Goal: Communication & Community: Ask a question

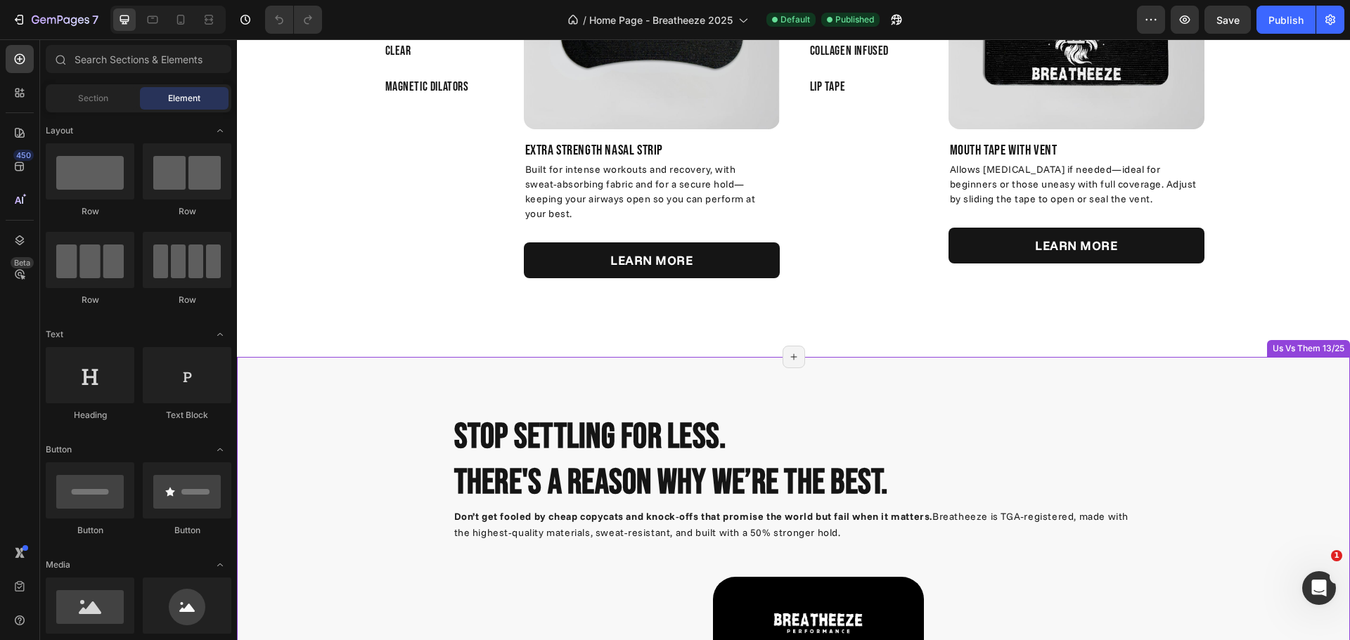
scroll to position [5483, 0]
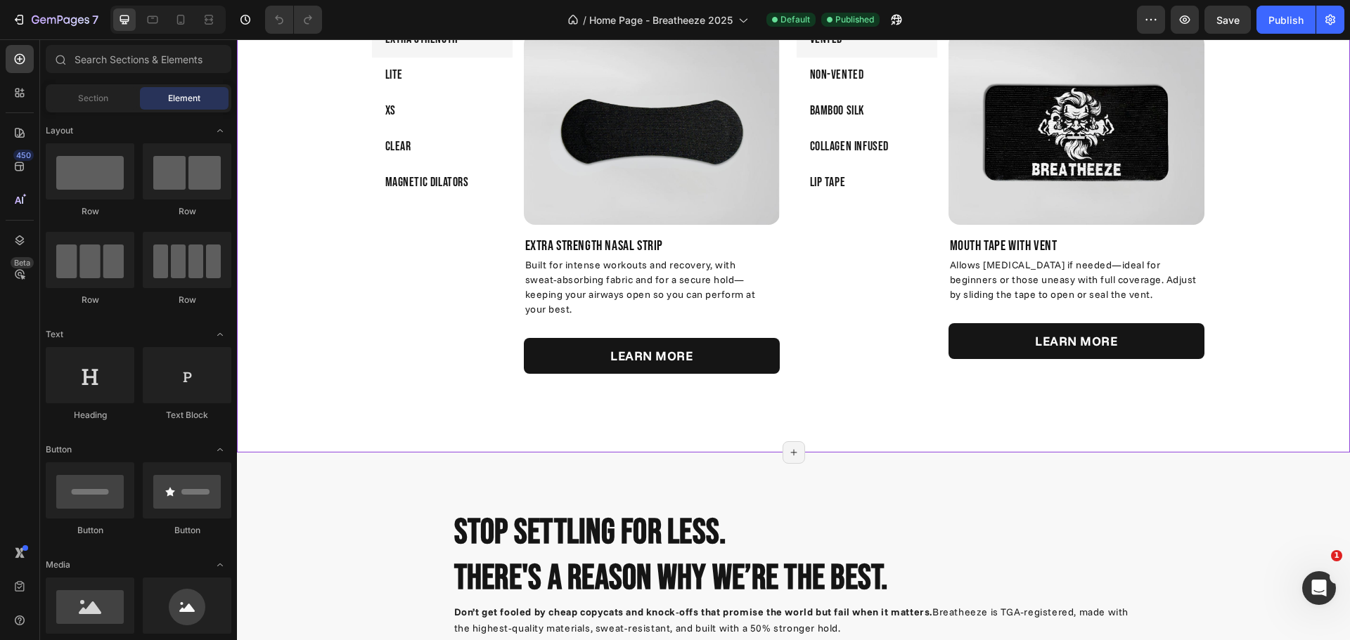
click at [392, 112] on div "XS" at bounding box center [390, 111] width 15 height 25
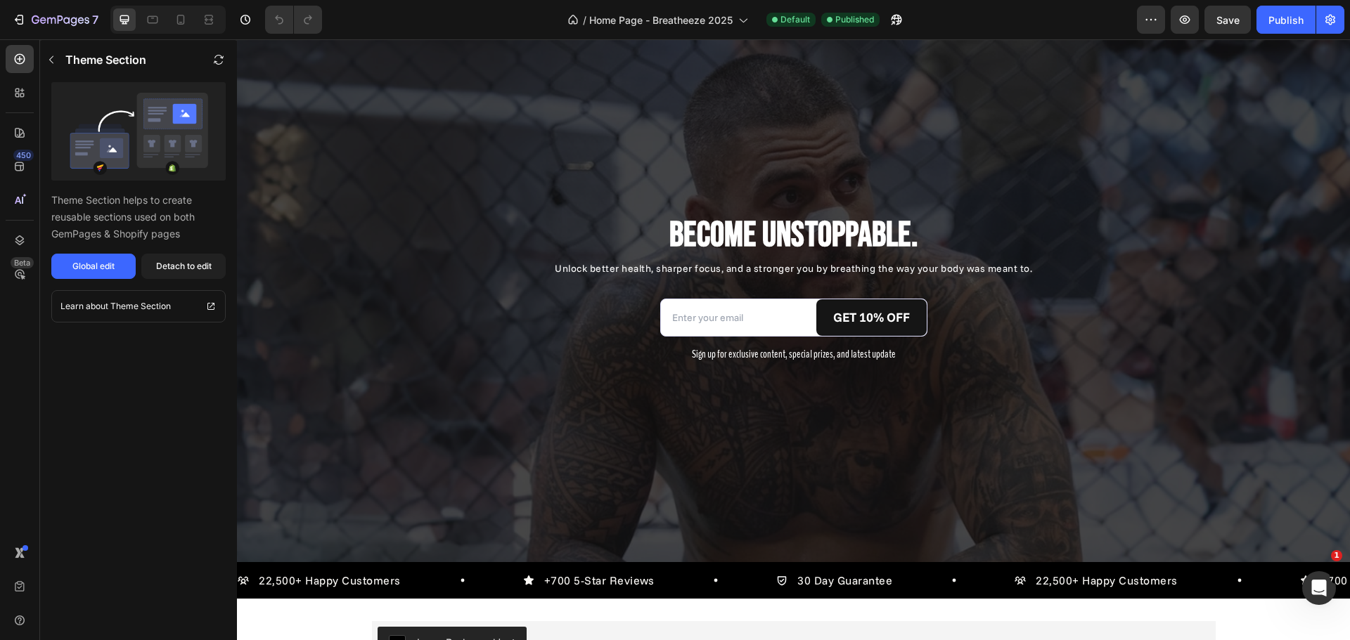
scroll to position [9349, 0]
click at [780, 328] on input "email" at bounding box center [738, 318] width 155 height 31
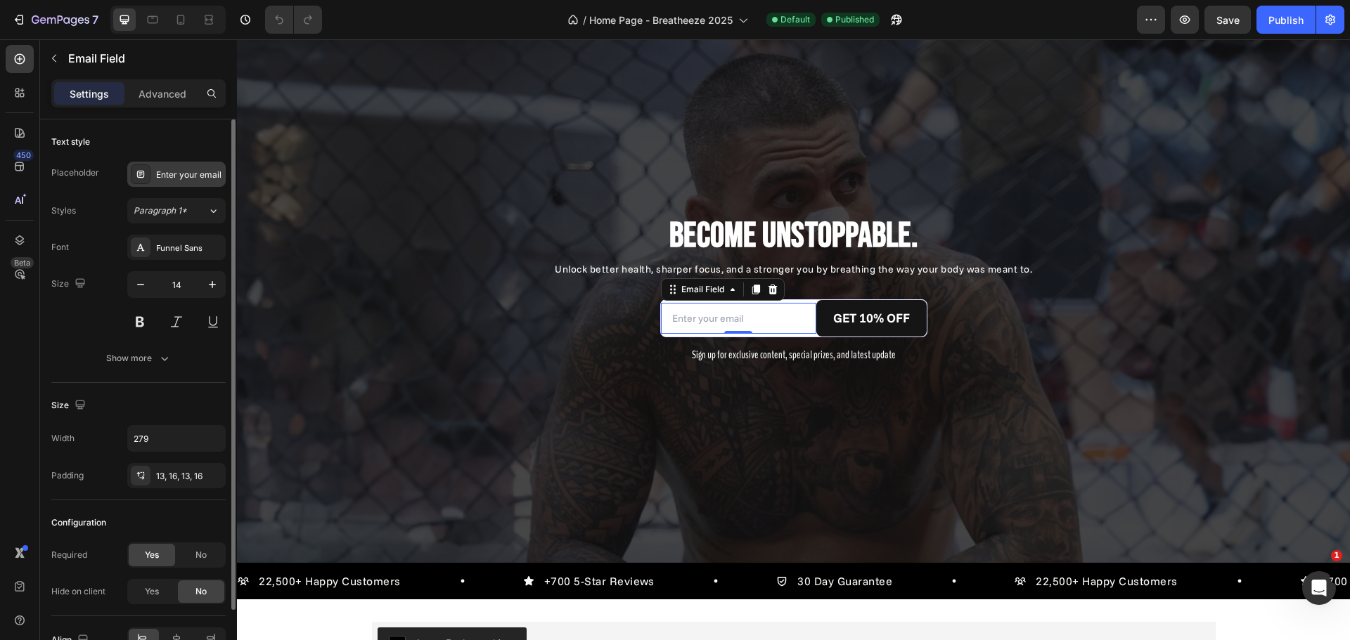
click at [186, 174] on div "Enter your email" at bounding box center [189, 175] width 66 height 13
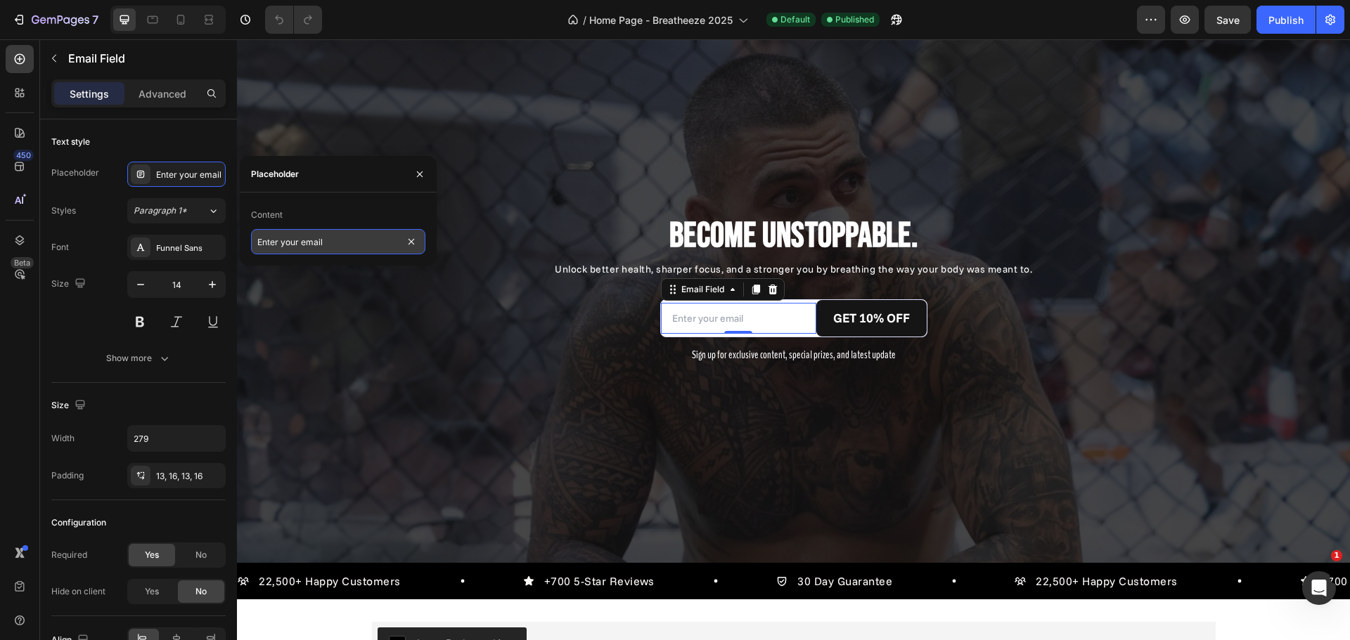
click at [361, 251] on input "Enter your email" at bounding box center [338, 241] width 174 height 25
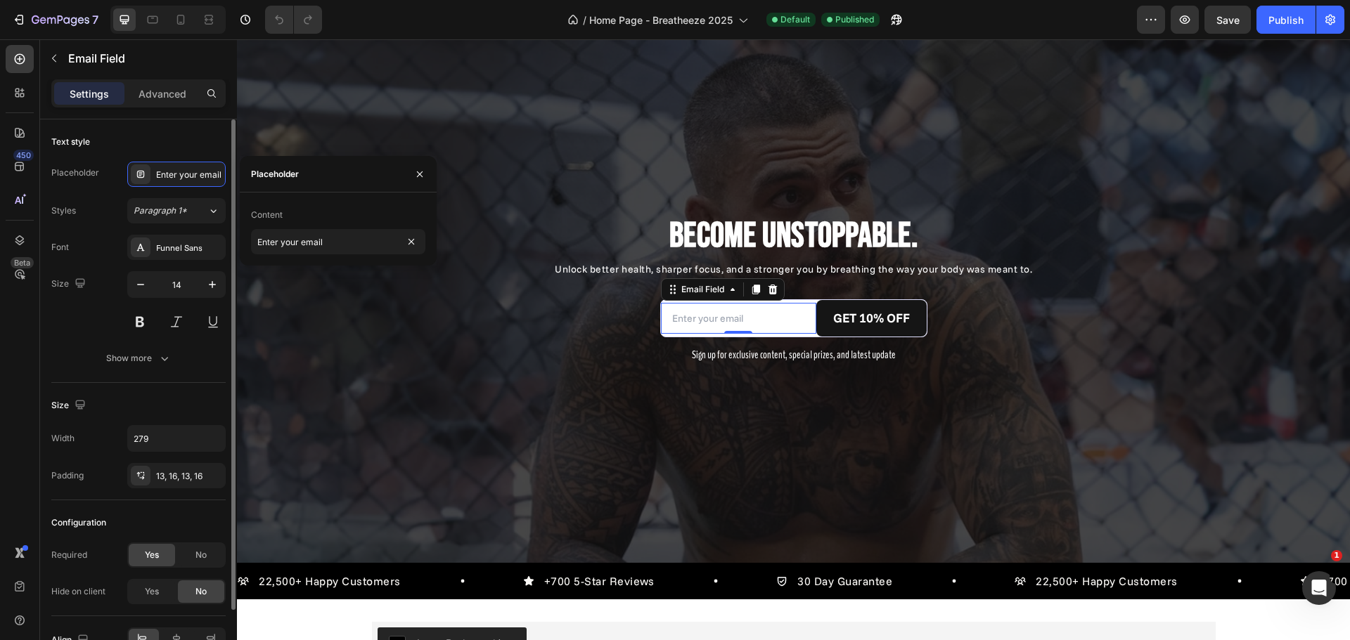
click at [165, 147] on div "Text style" at bounding box center [138, 142] width 174 height 22
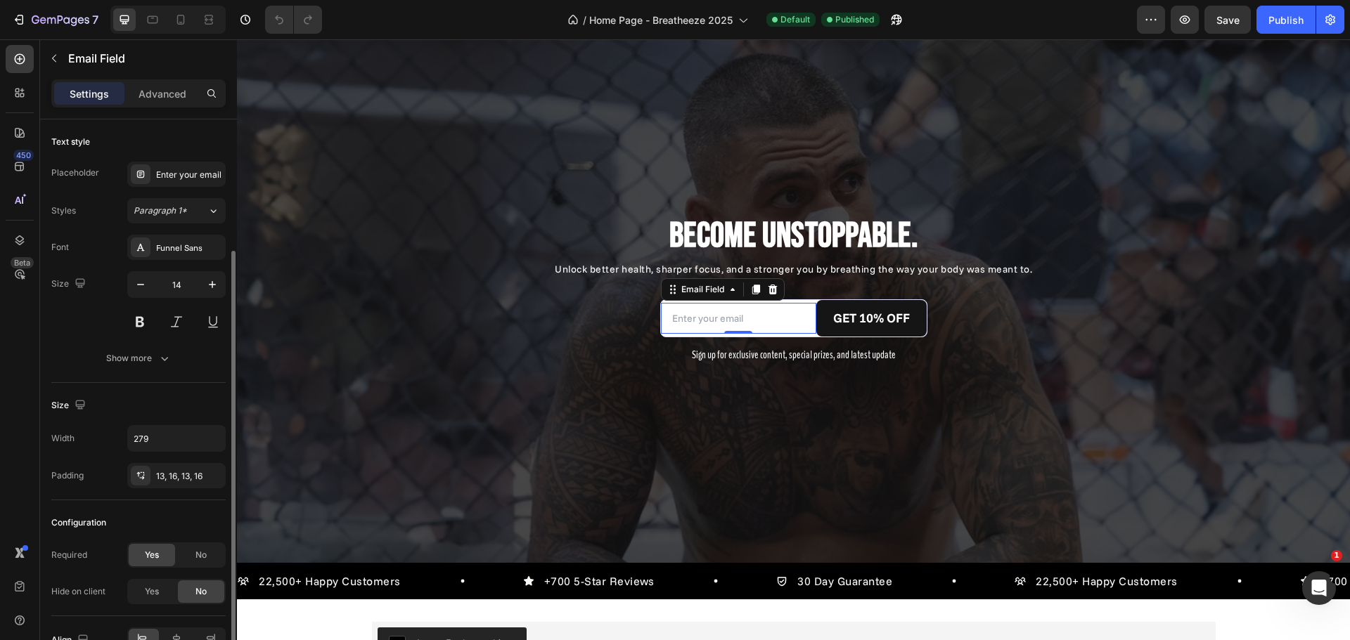
scroll to position [80, 0]
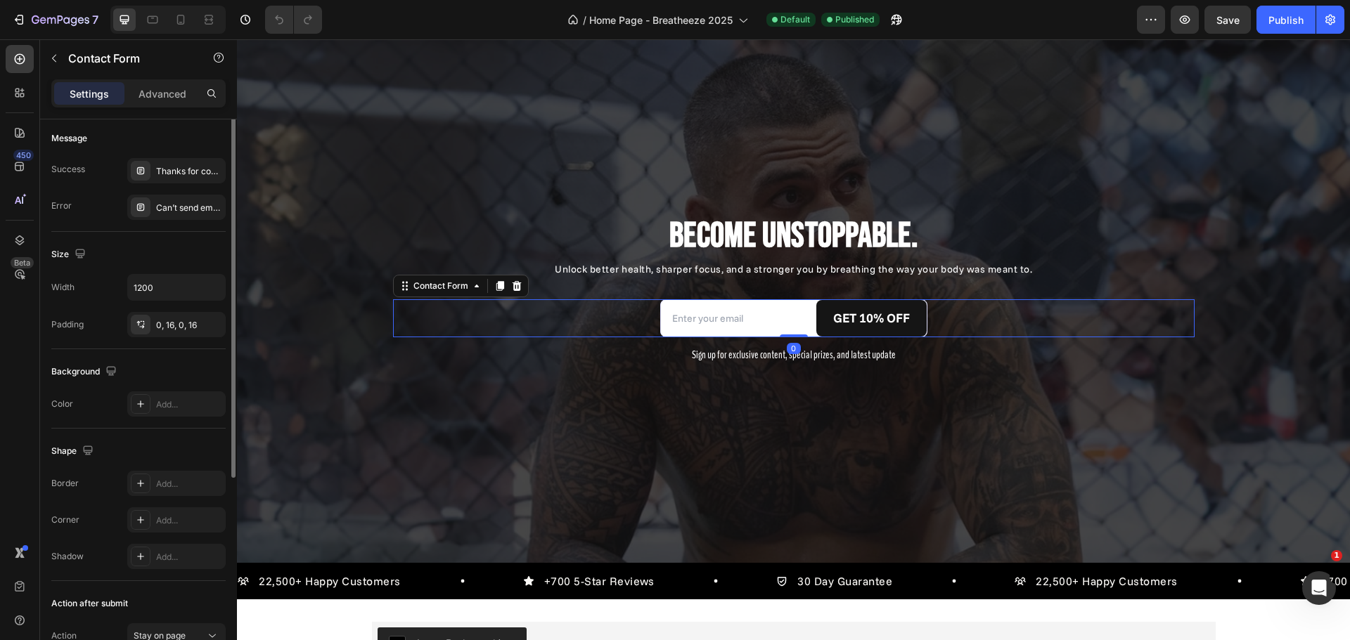
click at [633, 309] on div "Email Field GET 10% OFF Submit Button Row Contact Form 0" at bounding box center [793, 317] width 801 height 37
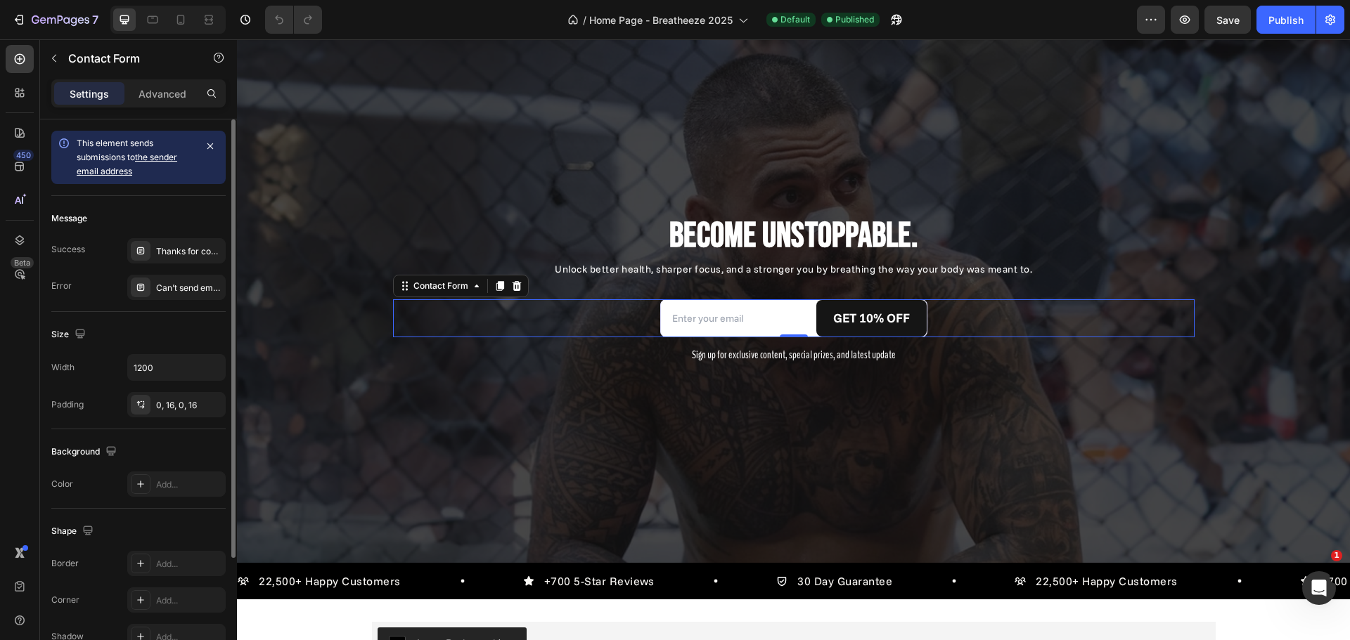
click at [167, 160] on link "the sender email address" at bounding box center [127, 164] width 101 height 25
click at [207, 146] on icon "button" at bounding box center [210, 146] width 11 height 11
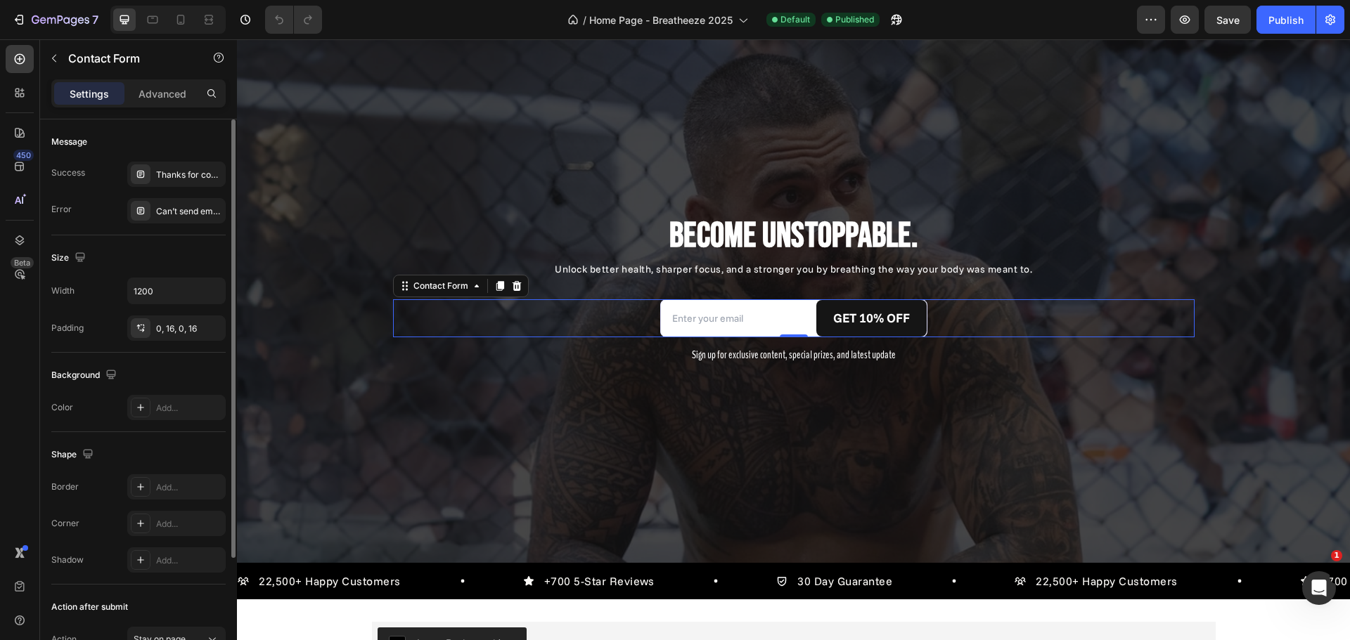
click at [200, 148] on div "Message" at bounding box center [138, 142] width 174 height 22
click at [86, 140] on div "Message" at bounding box center [69, 142] width 36 height 13
click at [136, 140] on div "Message" at bounding box center [138, 142] width 174 height 22
click at [170, 99] on p "Advanced" at bounding box center [162, 93] width 48 height 15
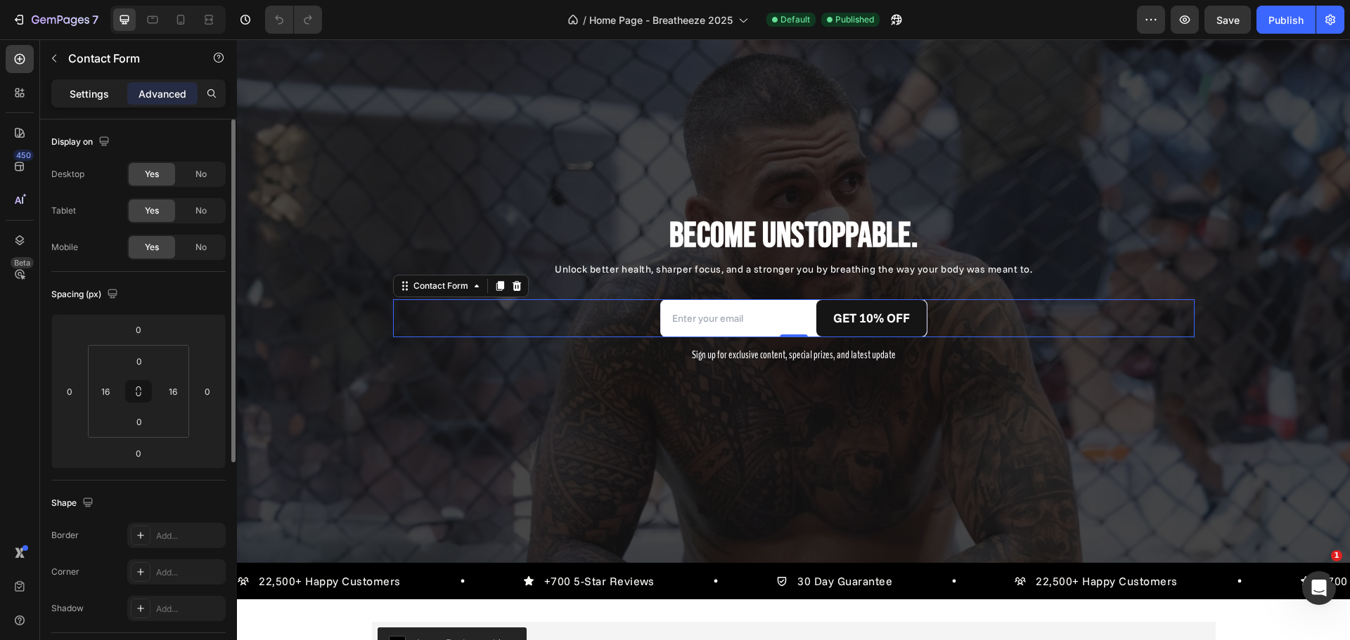
click at [93, 93] on p "Settings" at bounding box center [89, 93] width 39 height 15
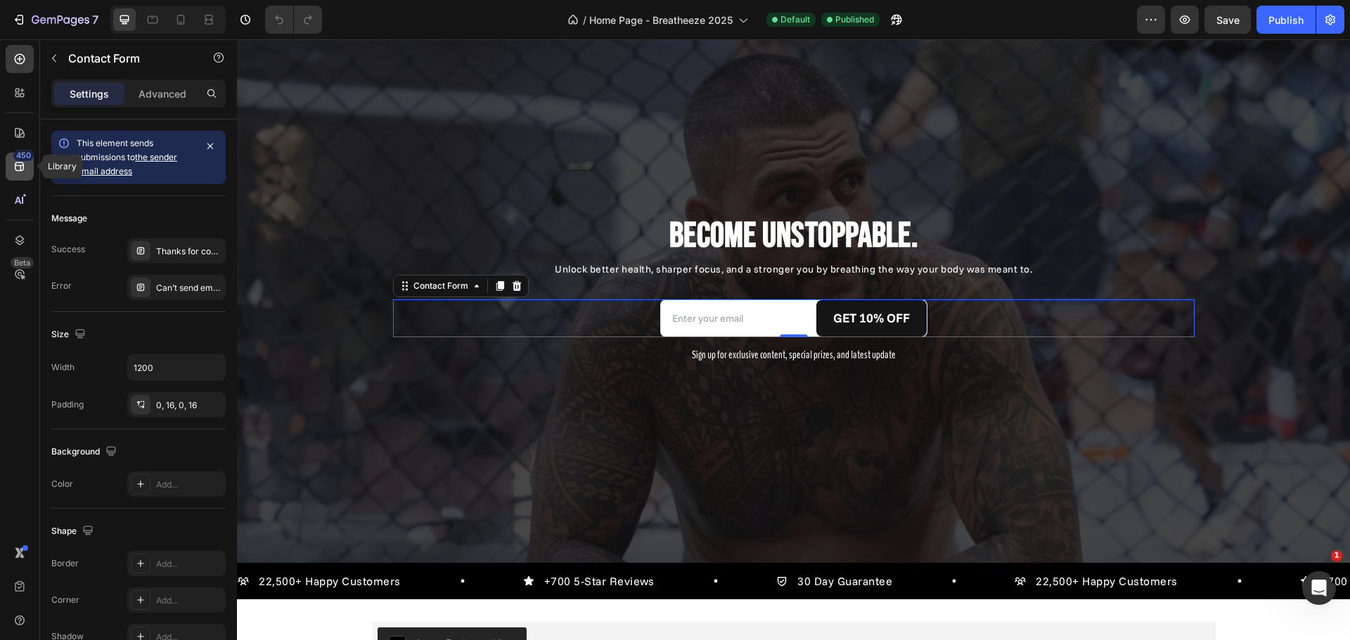
click at [15, 170] on icon at bounding box center [19, 166] width 9 height 9
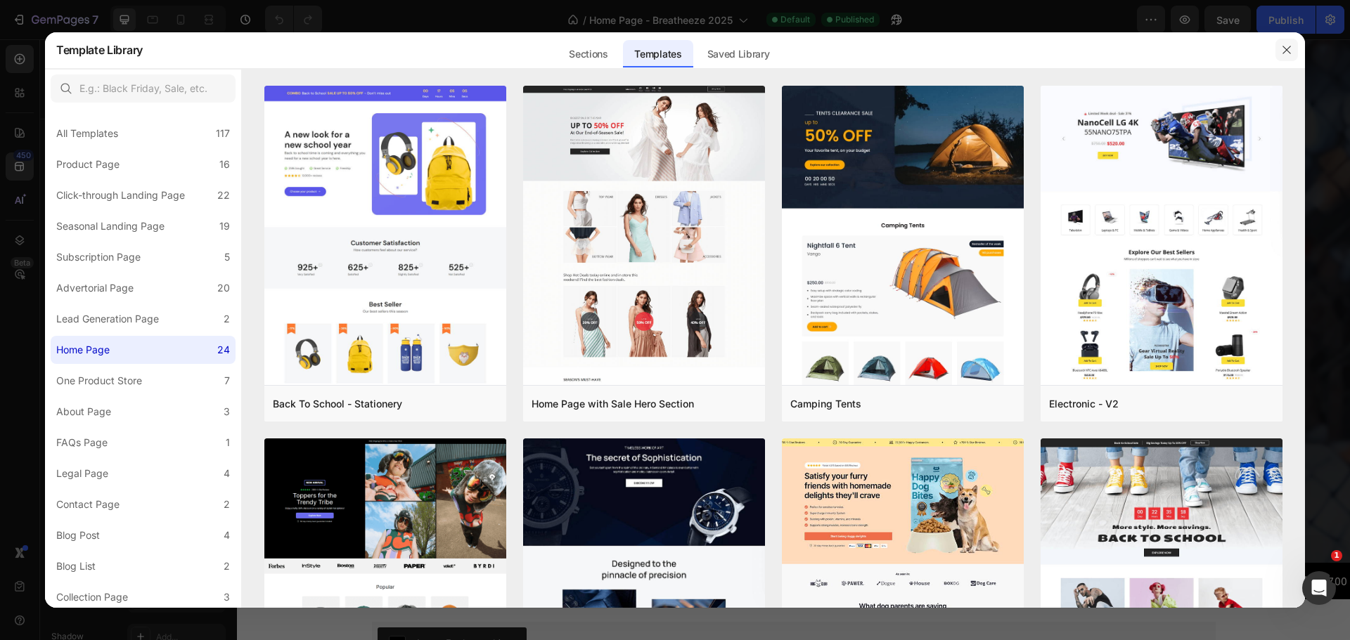
click at [1293, 41] on button "button" at bounding box center [1286, 50] width 22 height 22
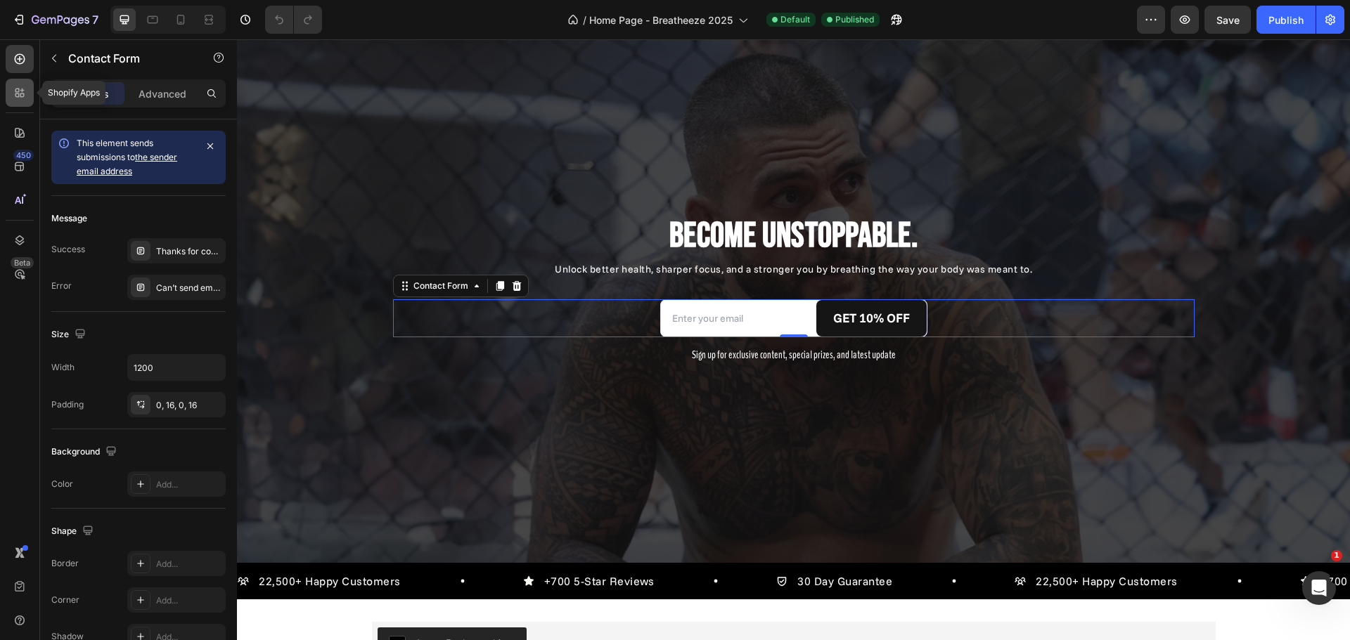
click at [16, 89] on icon at bounding box center [17, 91] width 4 height 4
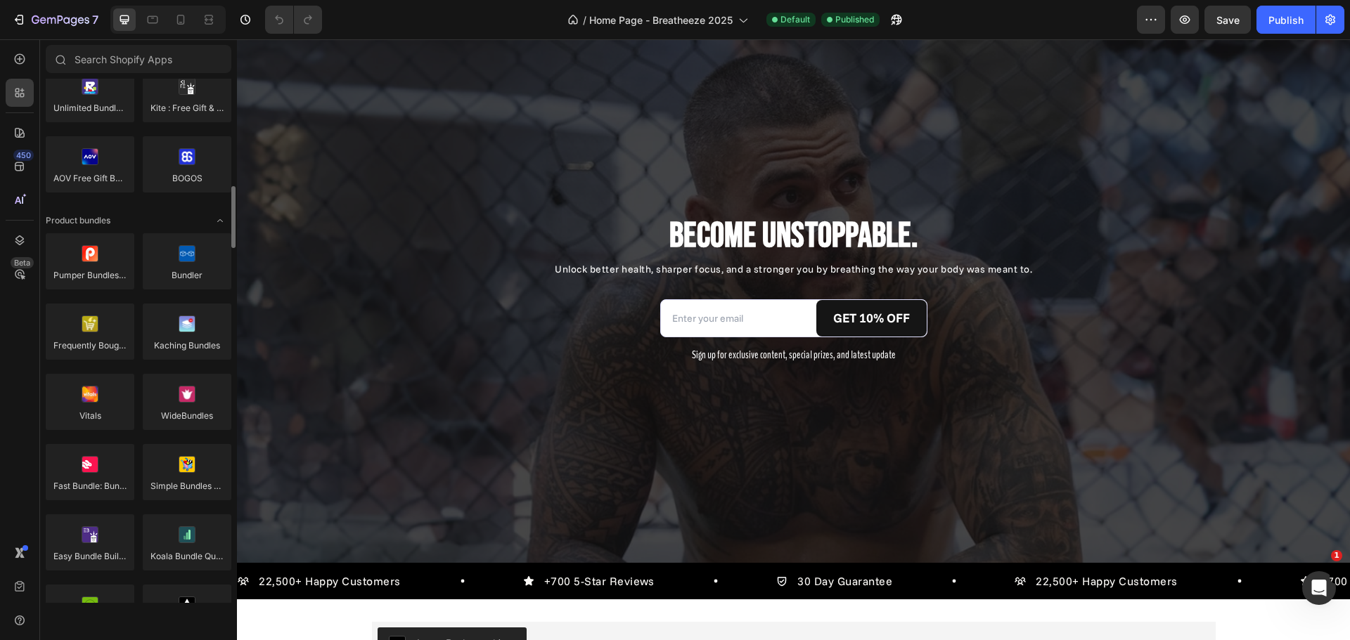
scroll to position [844, 0]
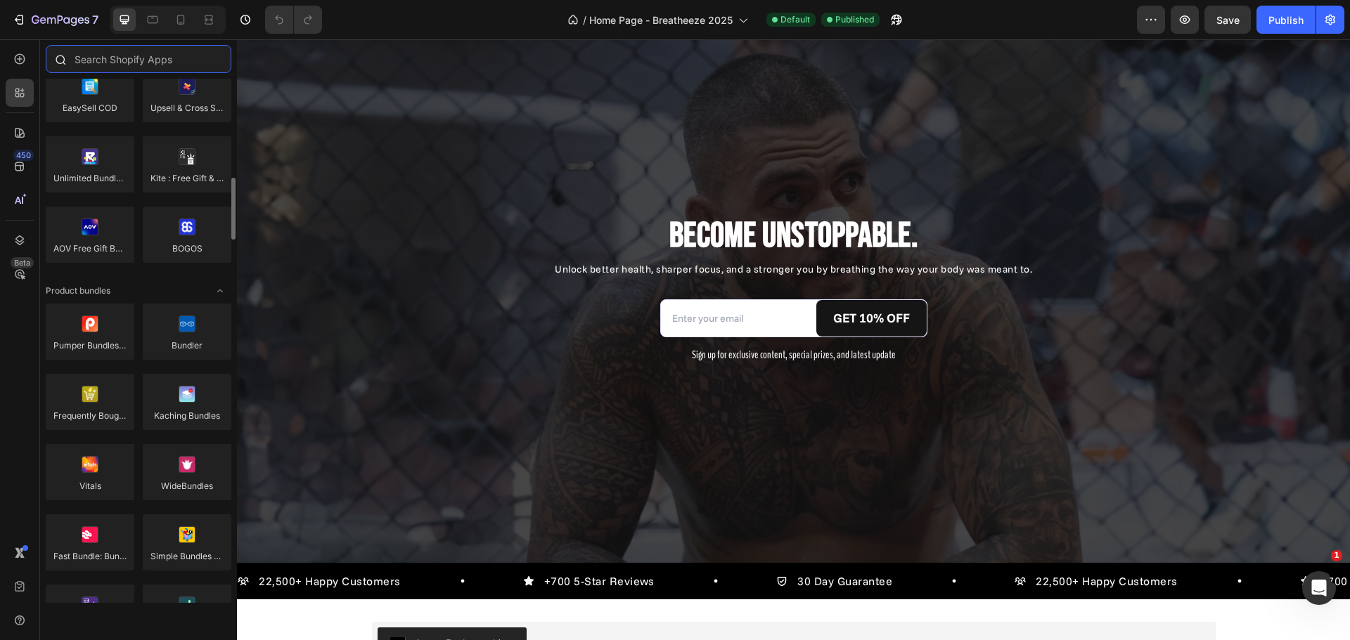
click at [161, 63] on input "text" at bounding box center [139, 59] width 186 height 28
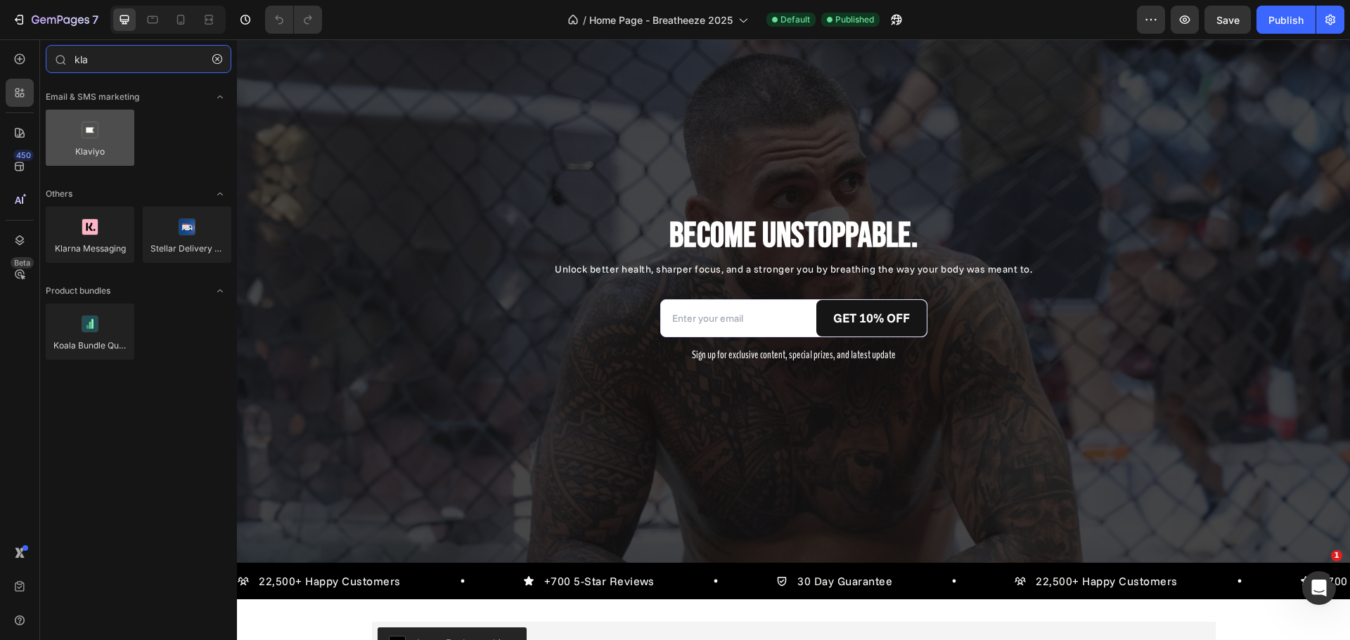
type input "kla"
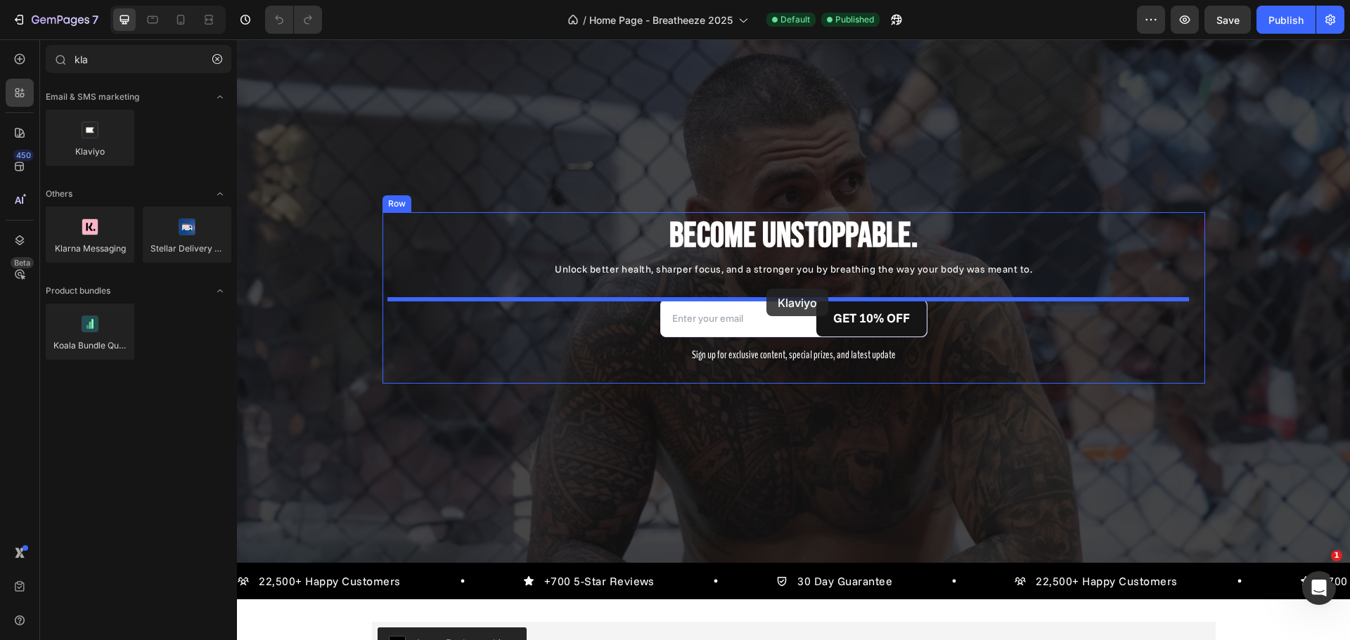
drag, startPoint x: 325, startPoint y: 165, endPoint x: 766, endPoint y: 289, distance: 457.8
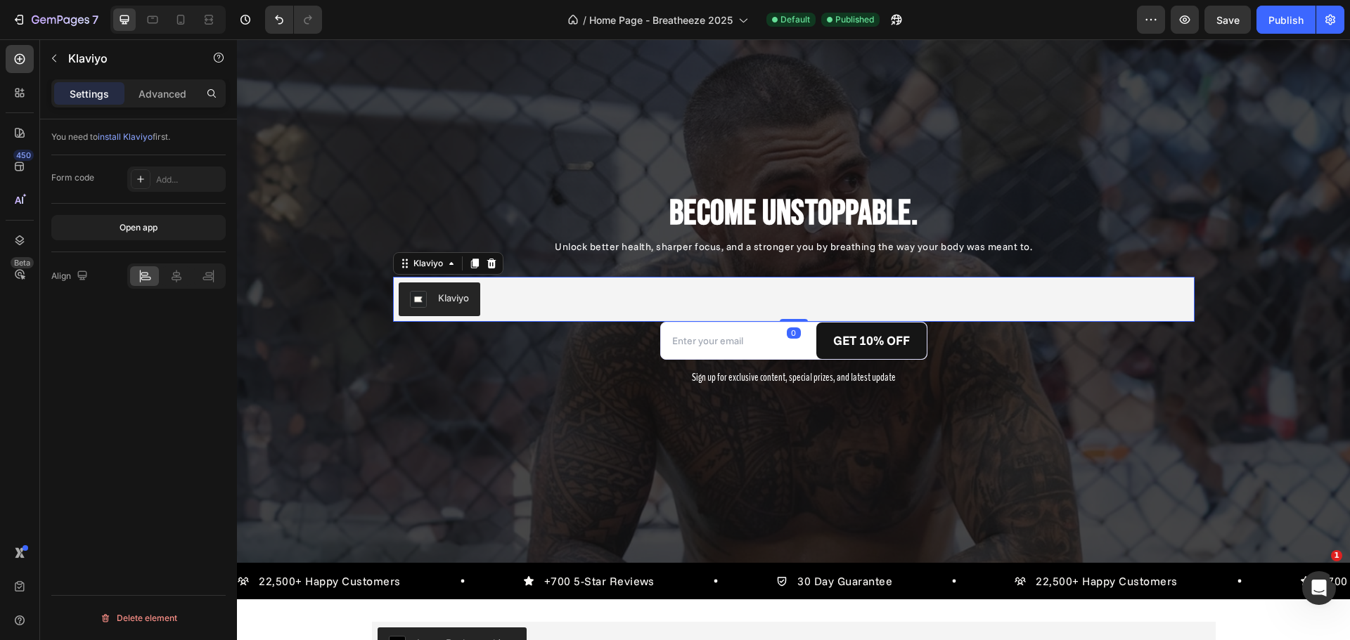
click at [622, 302] on div "Klaviyo" at bounding box center [794, 300] width 790 height 34
click at [509, 293] on div "Klaviyo" at bounding box center [794, 300] width 790 height 34
click at [486, 267] on icon at bounding box center [490, 264] width 9 height 10
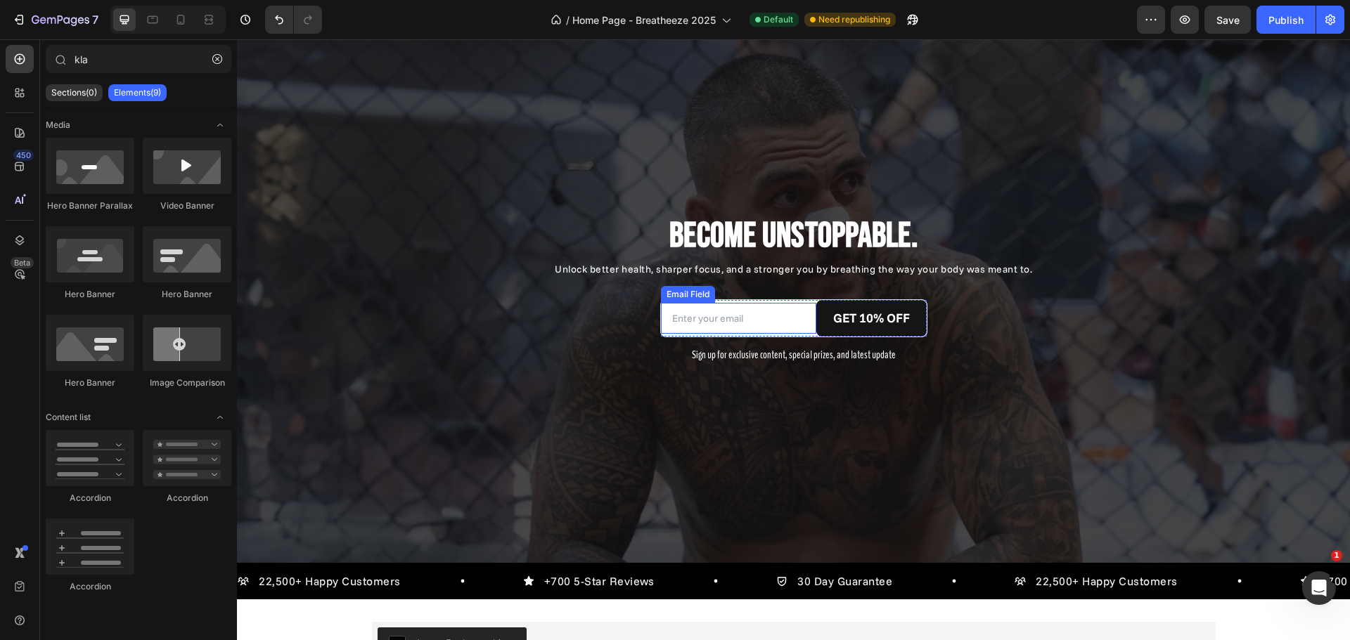
click at [733, 328] on input "email" at bounding box center [738, 318] width 155 height 31
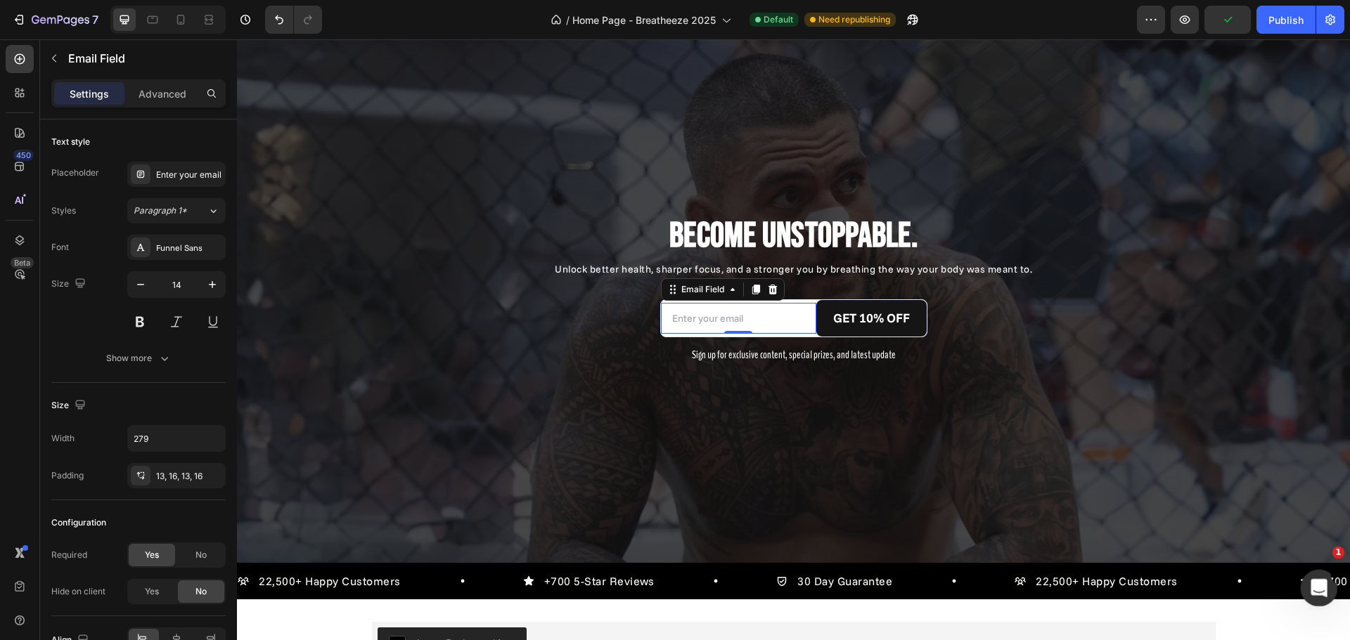
click at [1307, 590] on icon "Open Intercom Messenger" at bounding box center [1316, 586] width 23 height 23
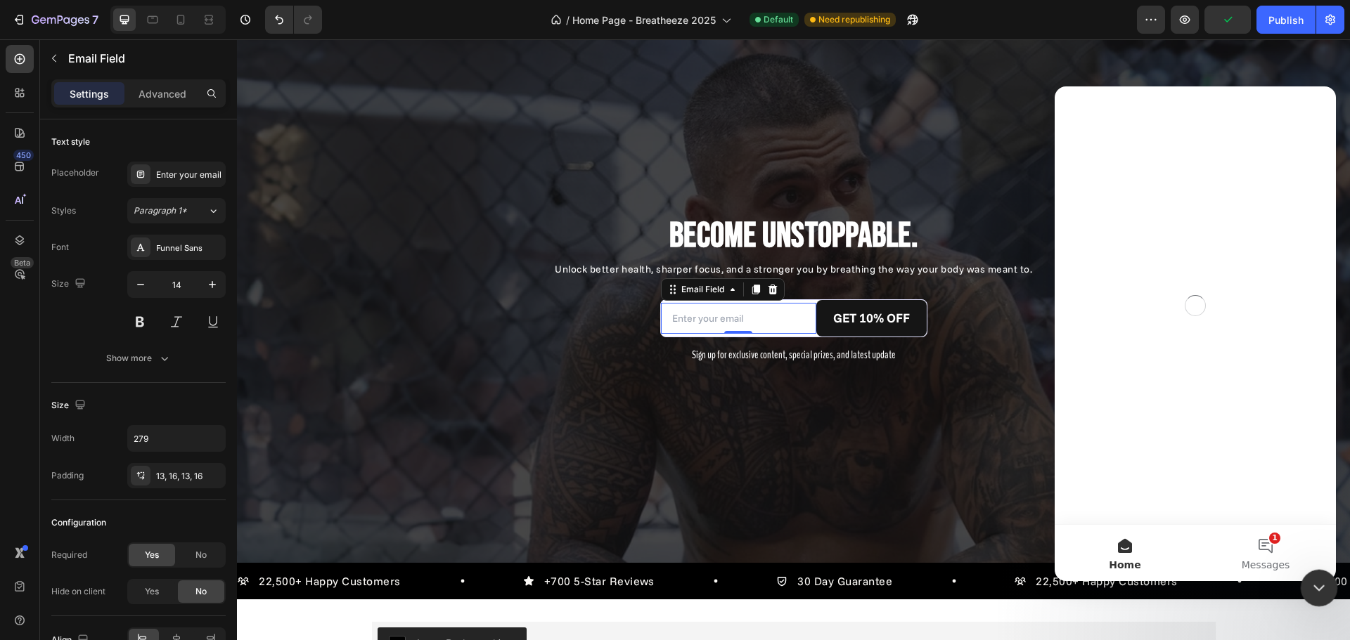
scroll to position [0, 0]
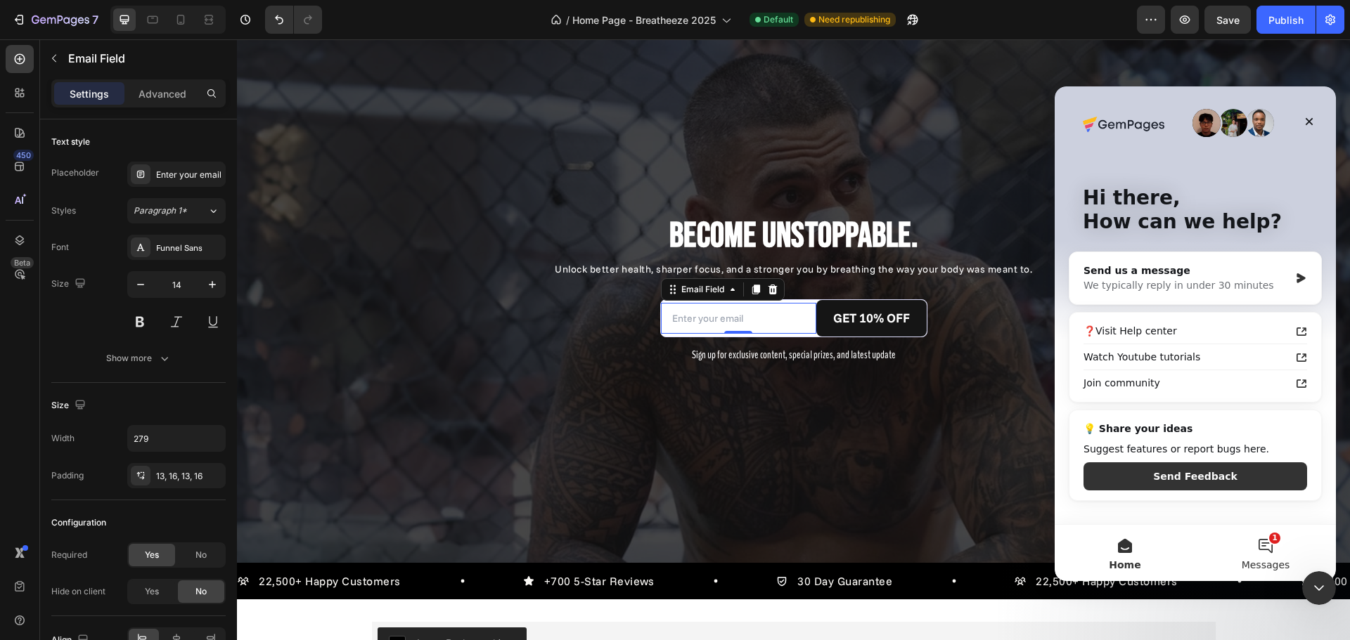
click at [1253, 548] on button "1 Messages" at bounding box center [1265, 553] width 141 height 56
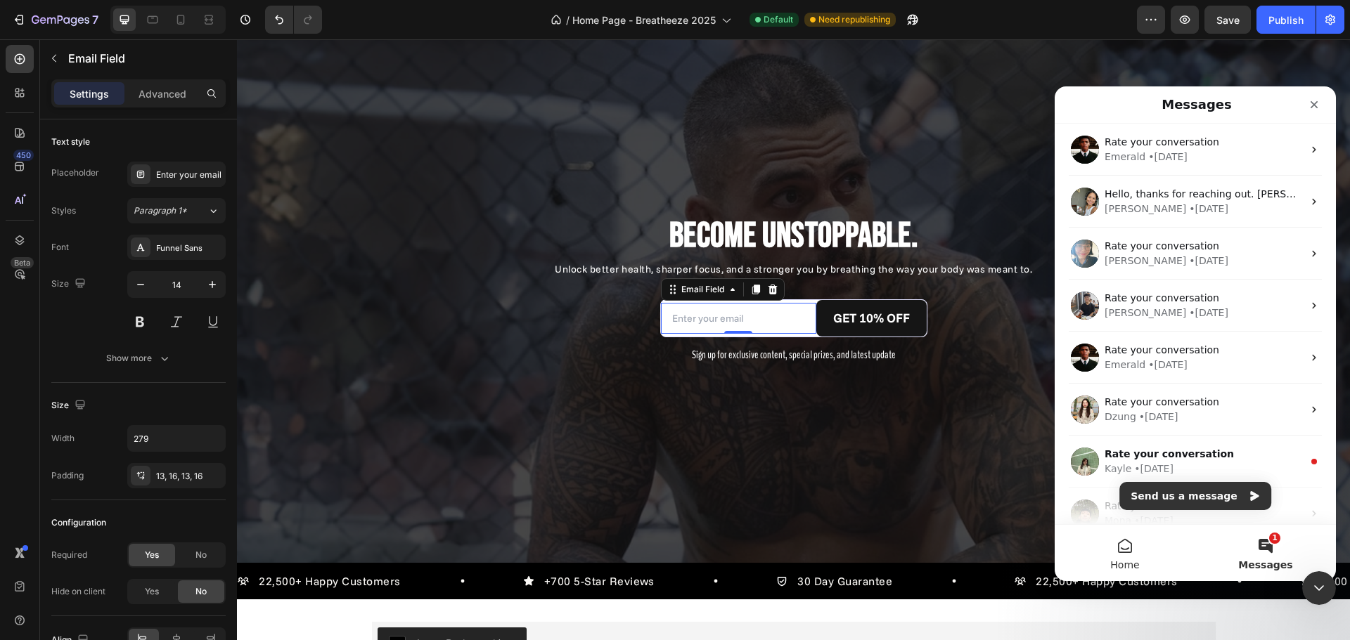
click at [1122, 560] on span "Home" at bounding box center [1124, 565] width 29 height 10
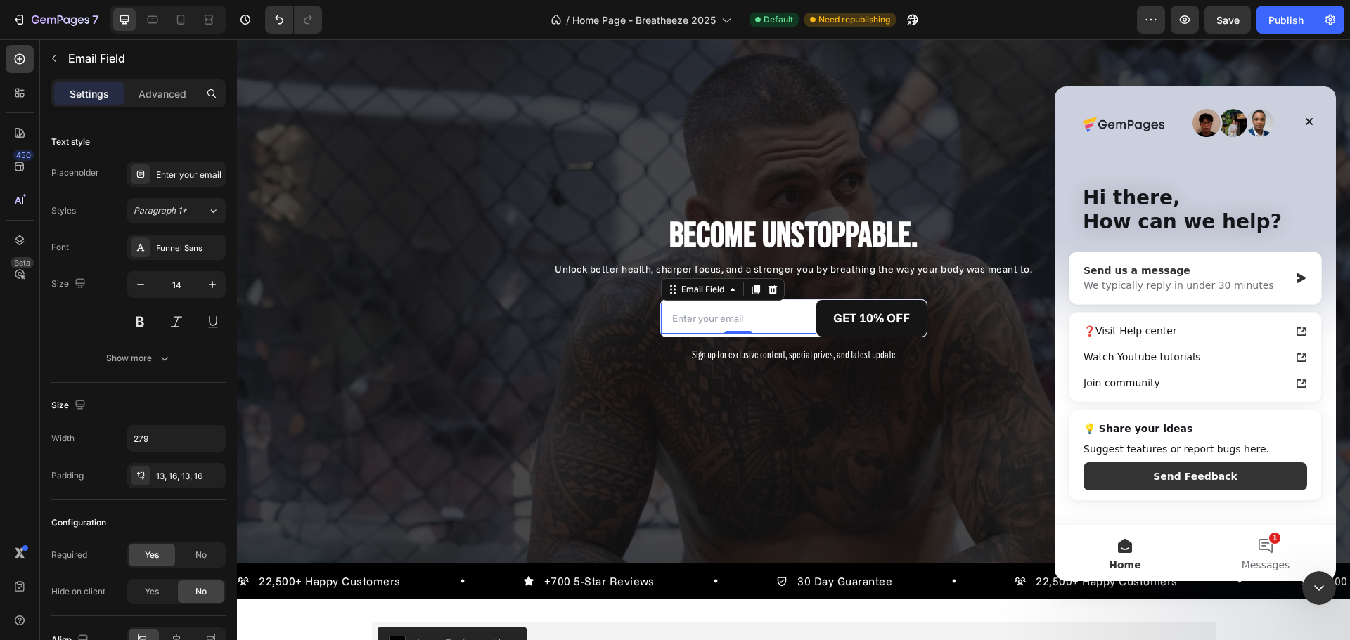
click at [1205, 274] on div "Send us a message" at bounding box center [1186, 271] width 206 height 15
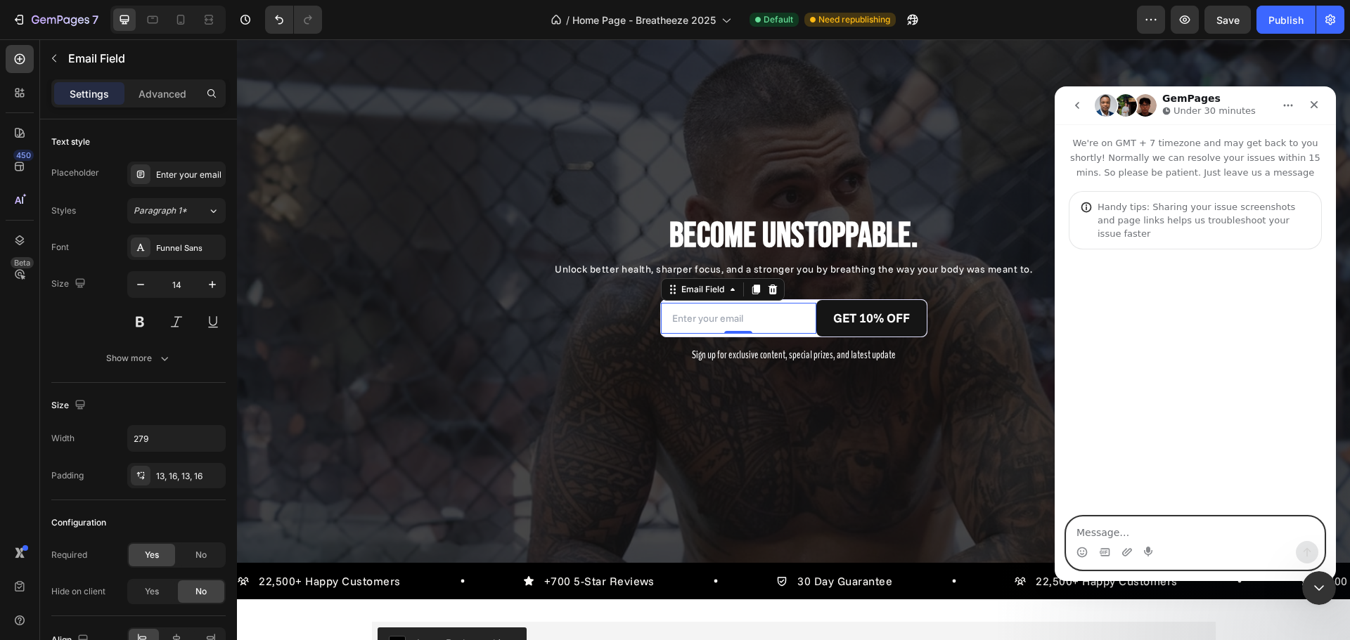
click at [1184, 534] on textarea "Message…" at bounding box center [1194, 529] width 257 height 24
click at [1253, 518] on textarea "Hi, is it possible to have customers enter welcome email flow" at bounding box center [1194, 522] width 257 height 38
click at [1177, 543] on div "Intercom messenger" at bounding box center [1194, 552] width 257 height 22
click at [1180, 534] on textarea "Hi, is it possible to have customers enter klayvio welcome email flow" at bounding box center [1194, 522] width 257 height 38
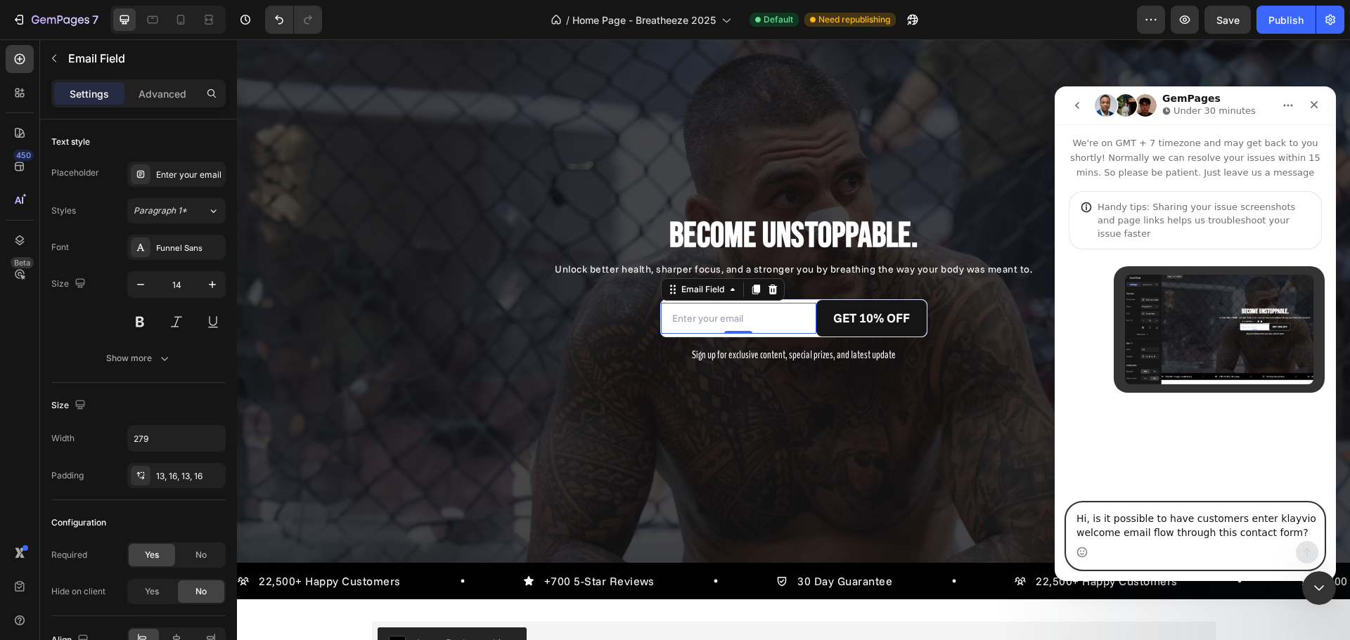
type textarea "Hi, is it possible to have customers enter klayvio welcome email flow through t…"
click at [1279, 542] on div "Intercom messenger" at bounding box center [1194, 552] width 257 height 22
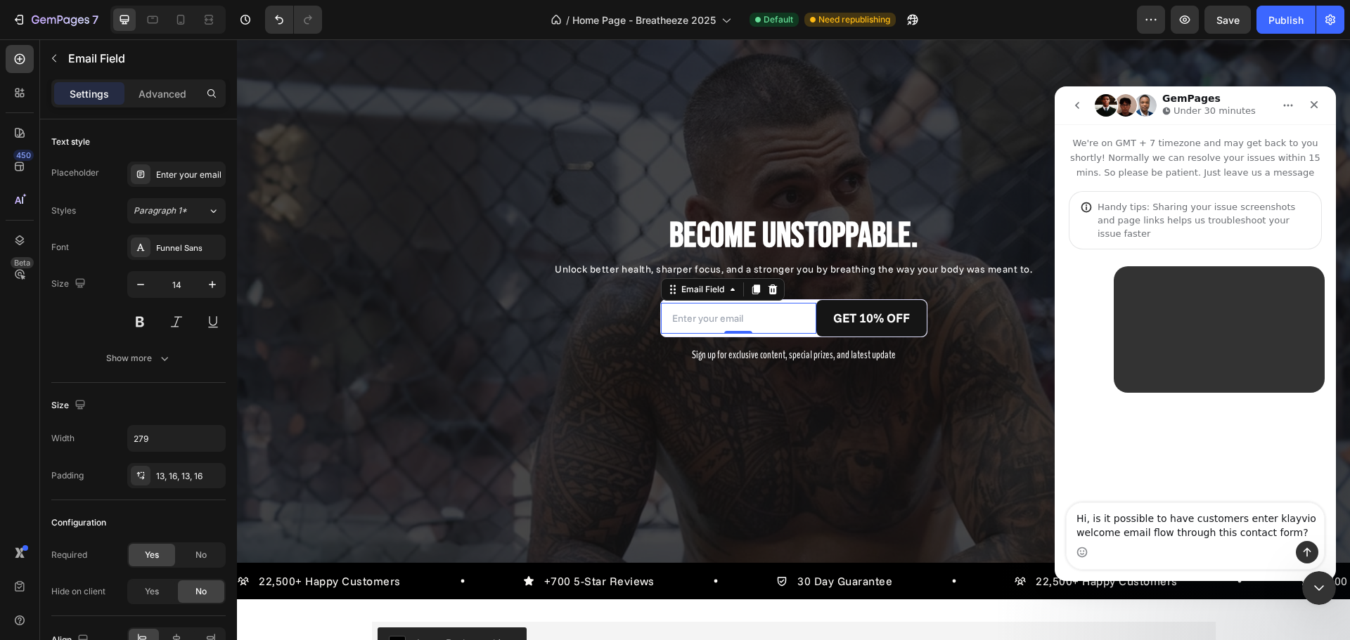
click at [1294, 535] on textarea "Hi, is it possible to have customers enter klayvio welcome email flow through t…" at bounding box center [1194, 522] width 257 height 38
click at [1303, 552] on icon "Send a message…" at bounding box center [1307, 552] width 8 height 9
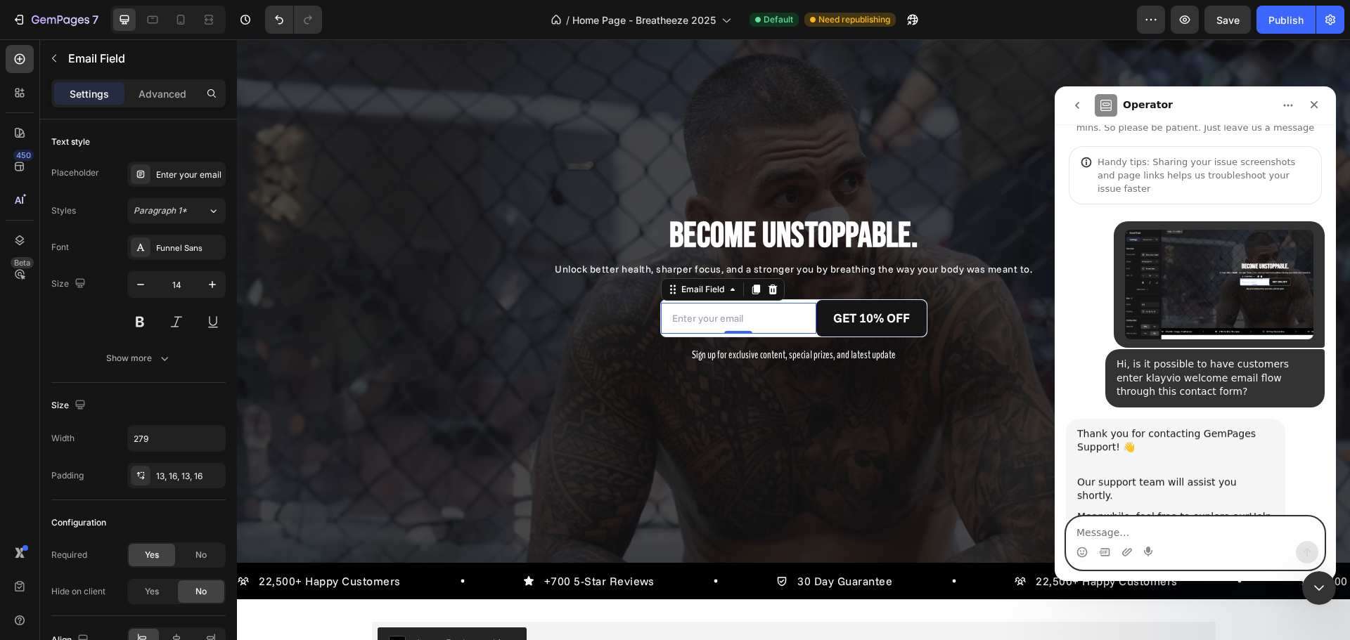
scroll to position [97, 0]
